Goal: Information Seeking & Learning: Learn about a topic

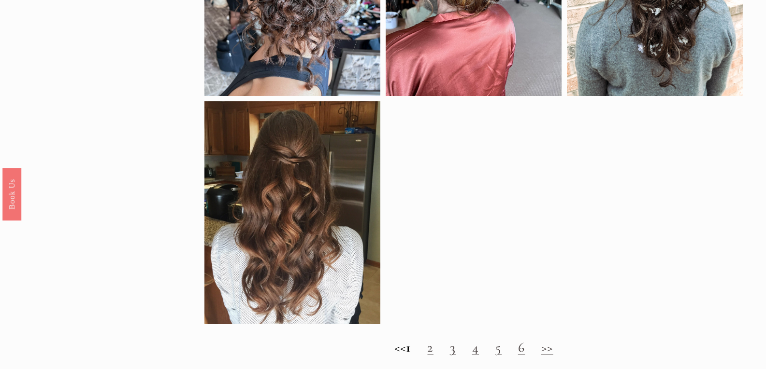
scroll to position [724, 0]
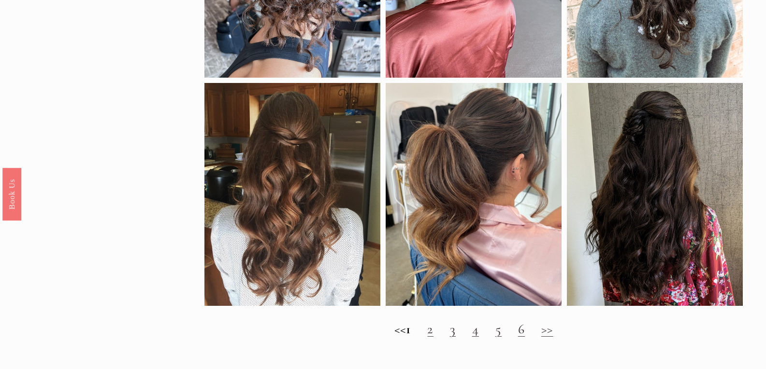
click at [433, 338] on link "2" at bounding box center [430, 329] width 6 height 16
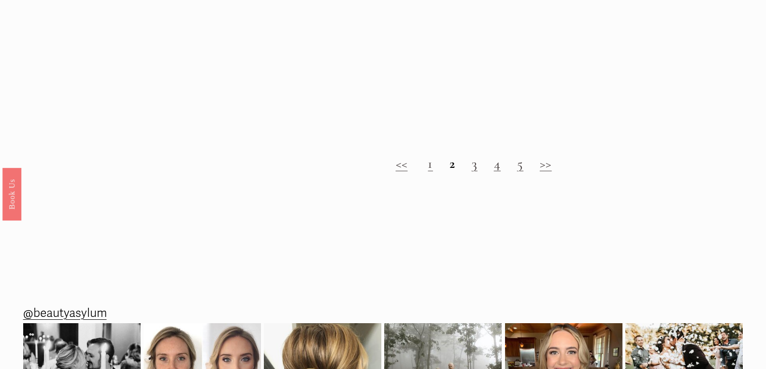
scroll to position [853, 0]
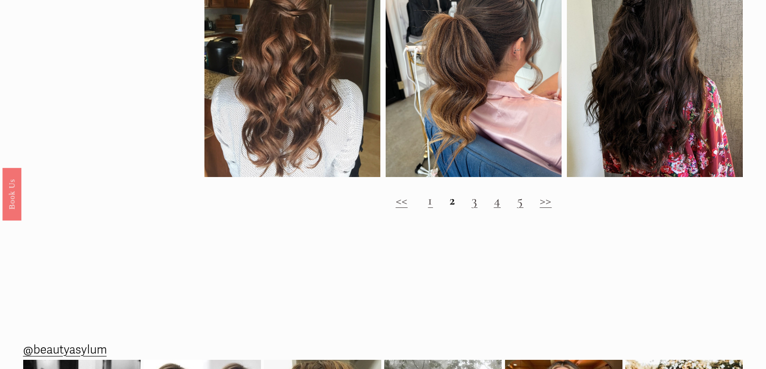
click at [428, 209] on h2 "<< 1 2 3 4 5 >>" at bounding box center [473, 201] width 539 height 16
click at [431, 209] on link "1" at bounding box center [429, 200] width 5 height 16
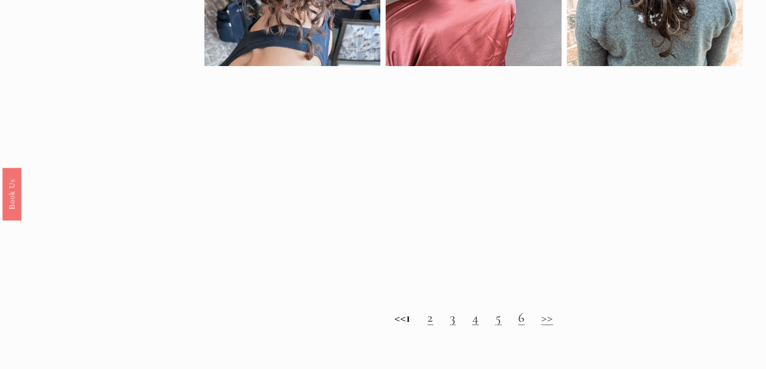
scroll to position [773, 0]
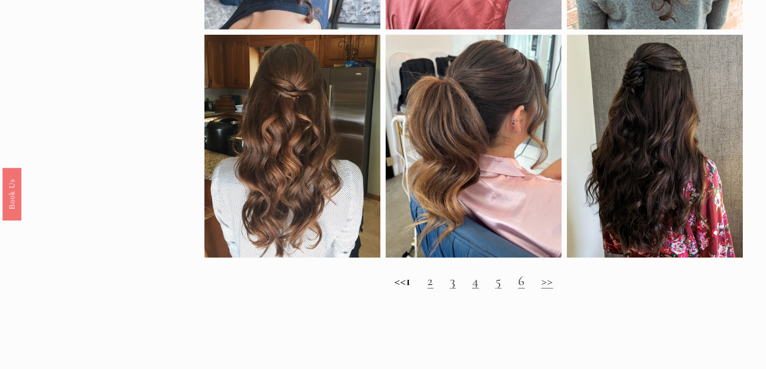
click at [455, 289] on link "3" at bounding box center [453, 281] width 6 height 16
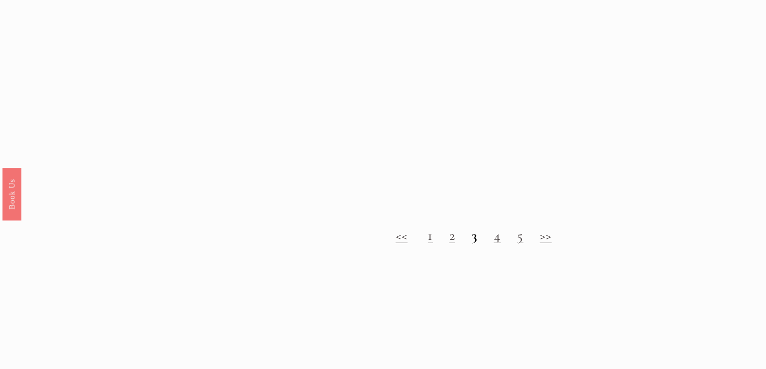
scroll to position [1063, 0]
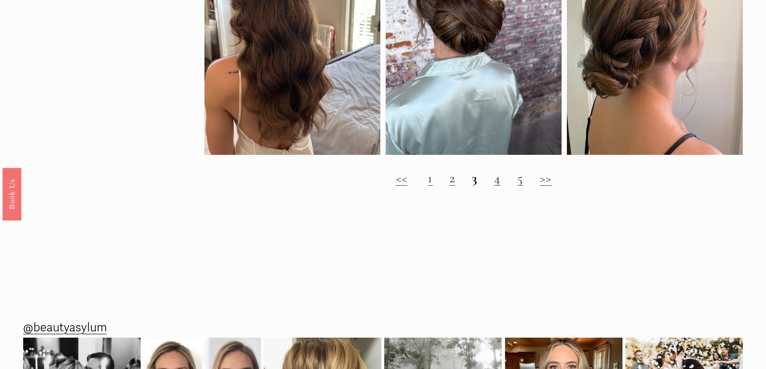
click at [496, 186] on link "4" at bounding box center [497, 178] width 7 height 16
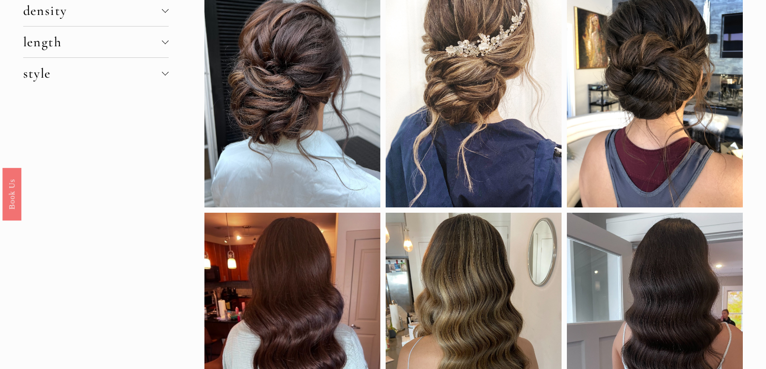
scroll to position [145, 0]
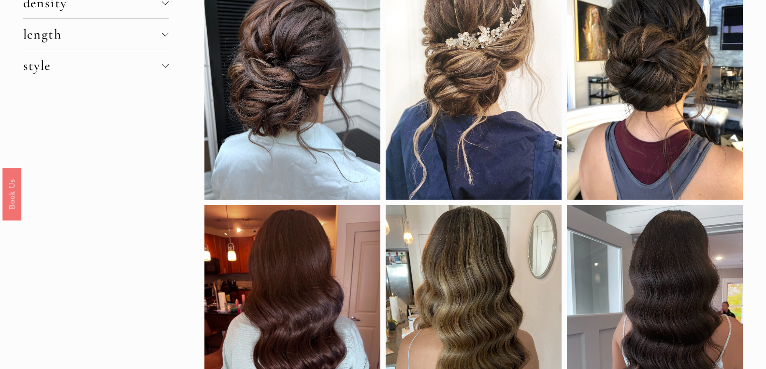
click at [305, 105] on div at bounding box center [292, 78] width 176 height 244
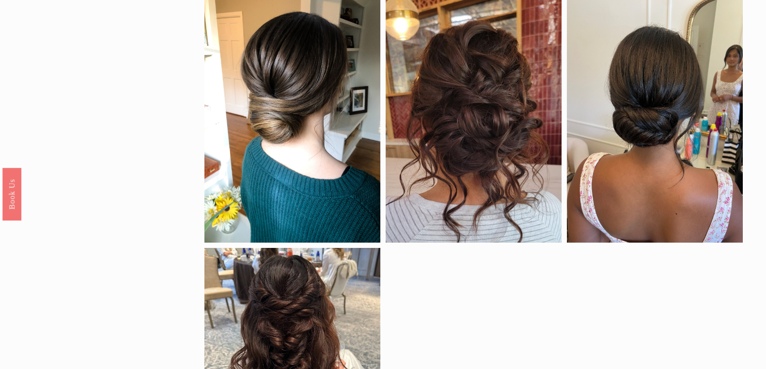
scroll to position [676, 0]
